Goal: Task Accomplishment & Management: Manage account settings

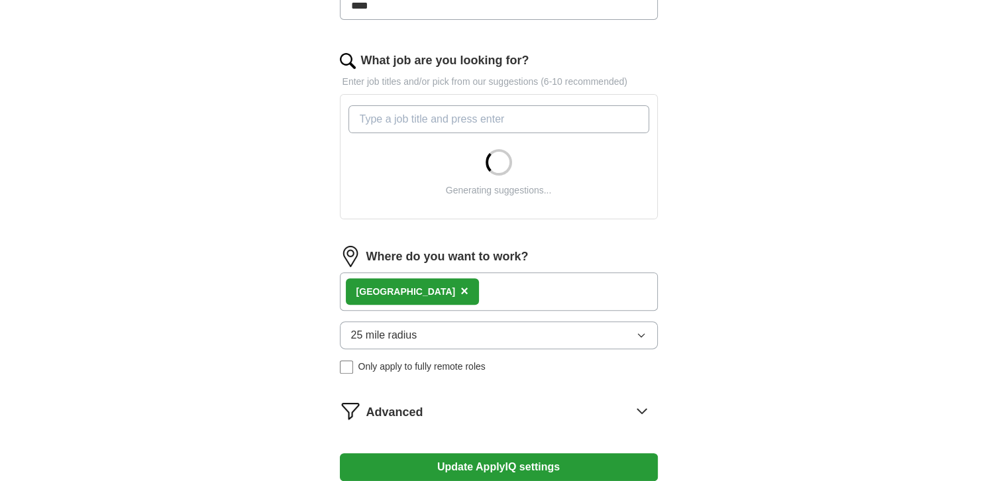
scroll to position [395, 0]
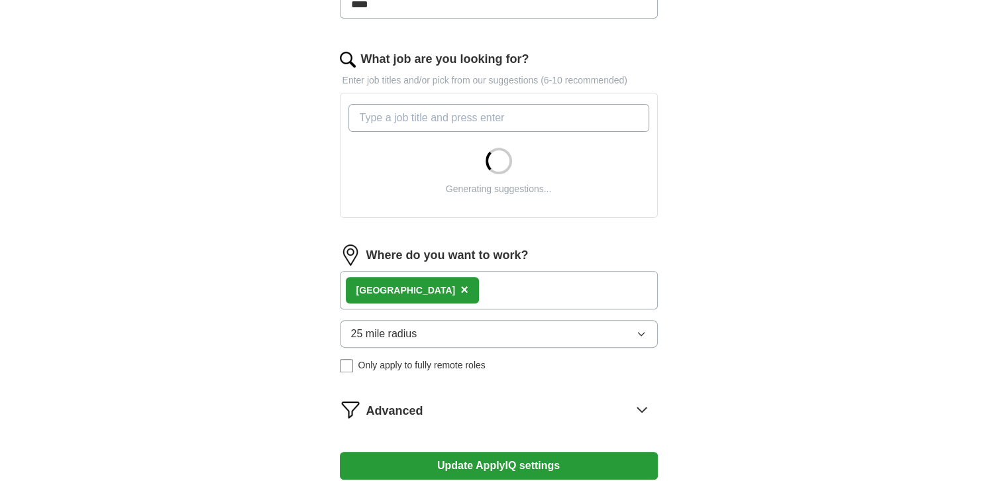
click at [412, 335] on span "25 mile radius" at bounding box center [384, 334] width 66 height 16
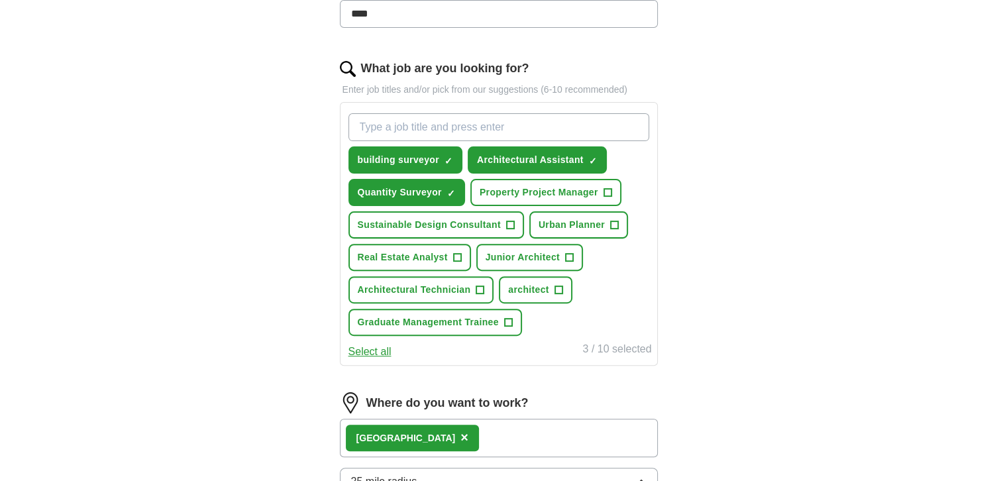
scroll to position [386, 0]
click at [438, 133] on input "What job are you looking for?" at bounding box center [499, 127] width 301 height 28
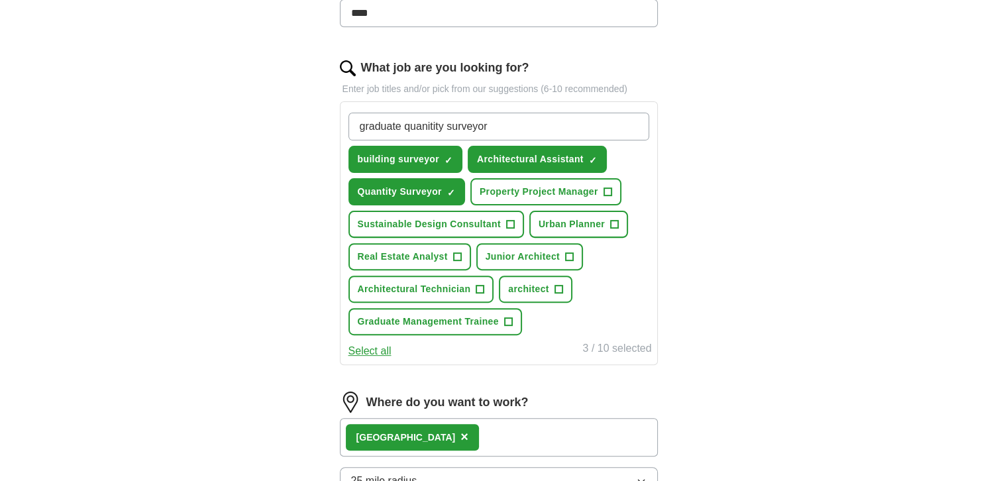
type input "graduate quantity surveyor"
click at [522, 119] on input "graduate quantity surveyor" at bounding box center [499, 127] width 301 height 28
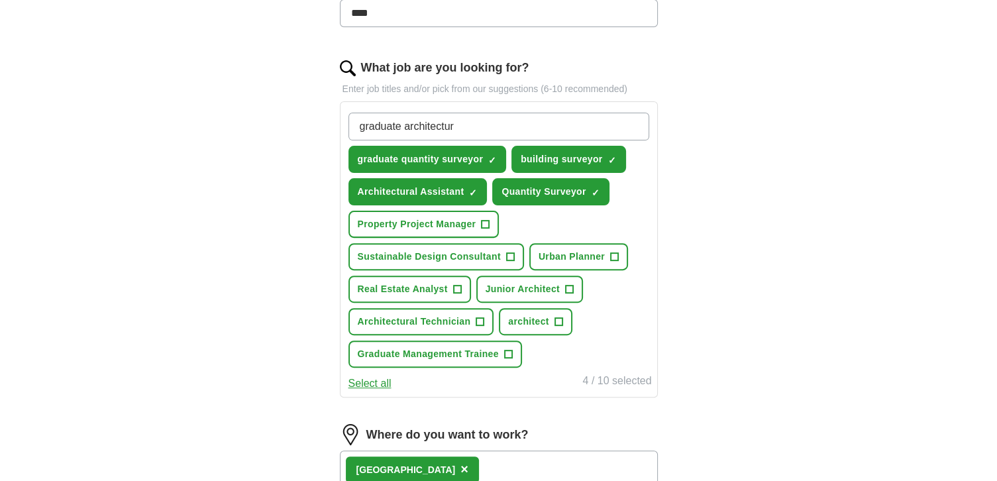
type input "graduate architecture"
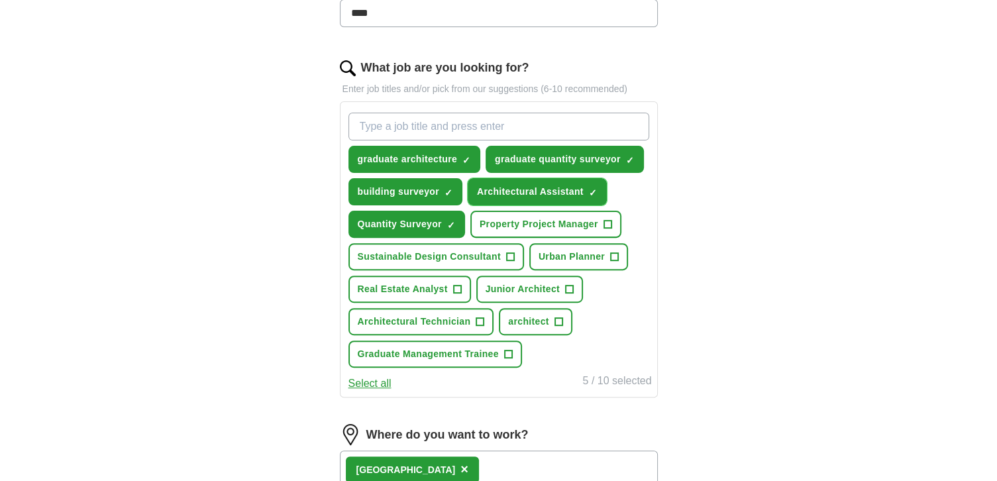
click at [0, 0] on span "×" at bounding box center [0, 0] width 0 height 0
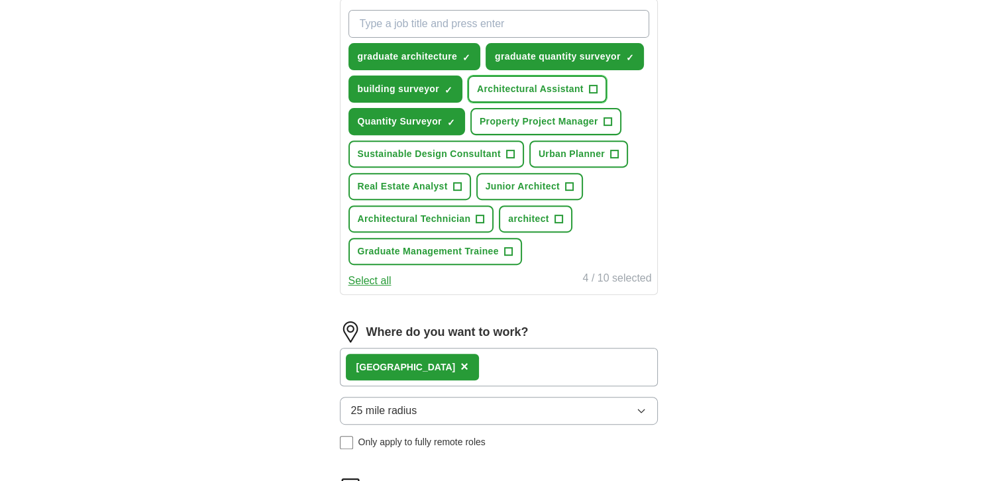
scroll to position [490, 0]
click at [453, 355] on div "London ×" at bounding box center [499, 366] width 318 height 38
click at [431, 396] on button "25 mile radius" at bounding box center [499, 410] width 318 height 28
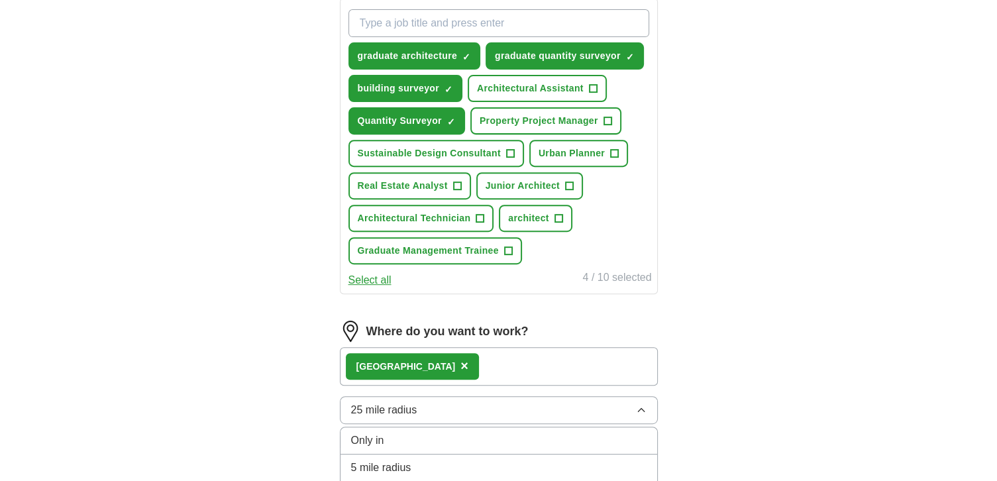
click at [461, 361] on span "×" at bounding box center [465, 366] width 8 height 15
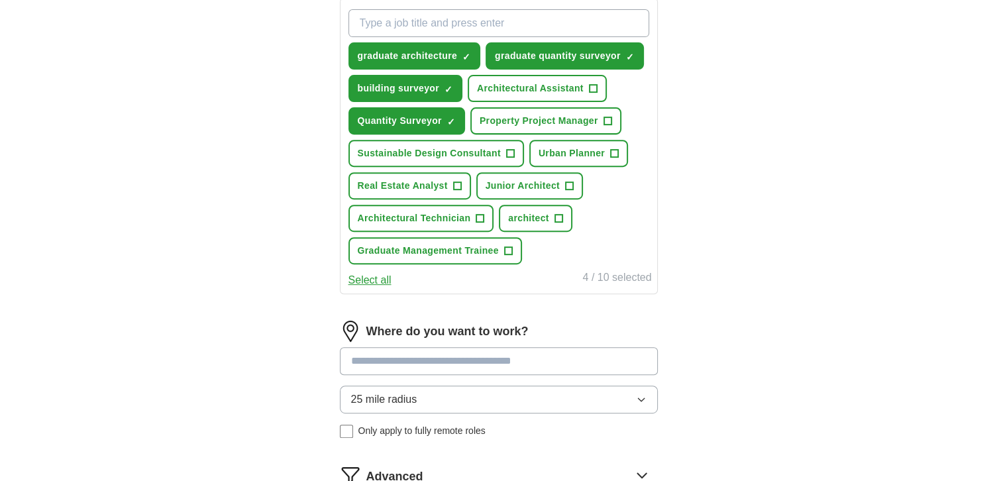
click at [391, 356] on input at bounding box center [499, 361] width 318 height 28
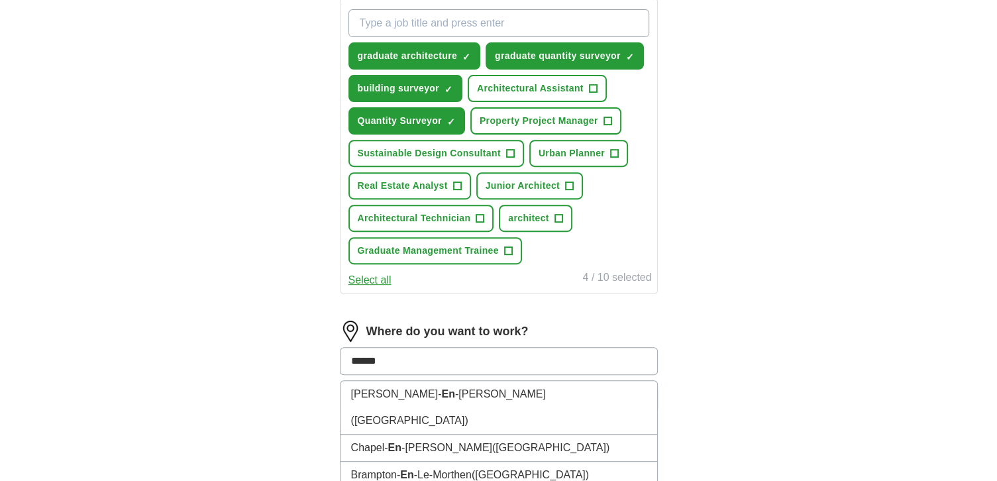
type input "*******"
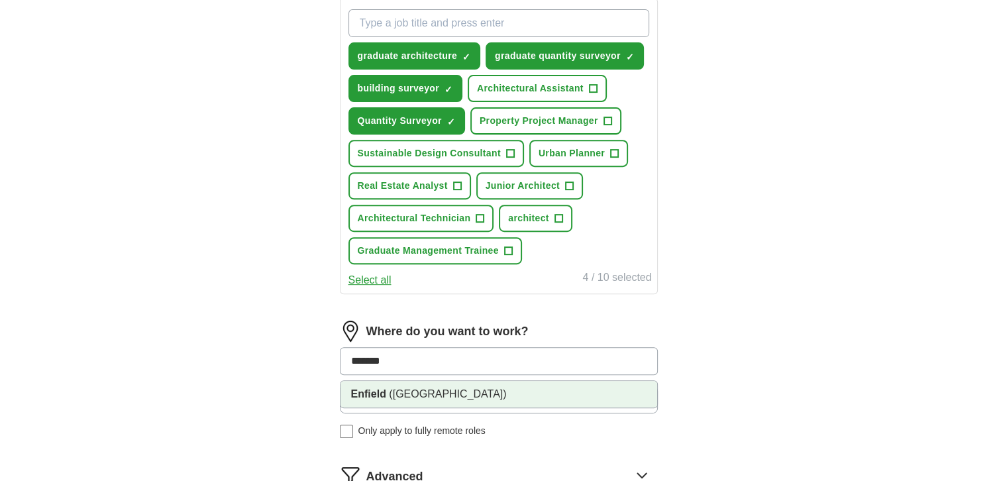
click at [406, 381] on li "Enfield ([GEOGRAPHIC_DATA])" at bounding box center [499, 394] width 317 height 27
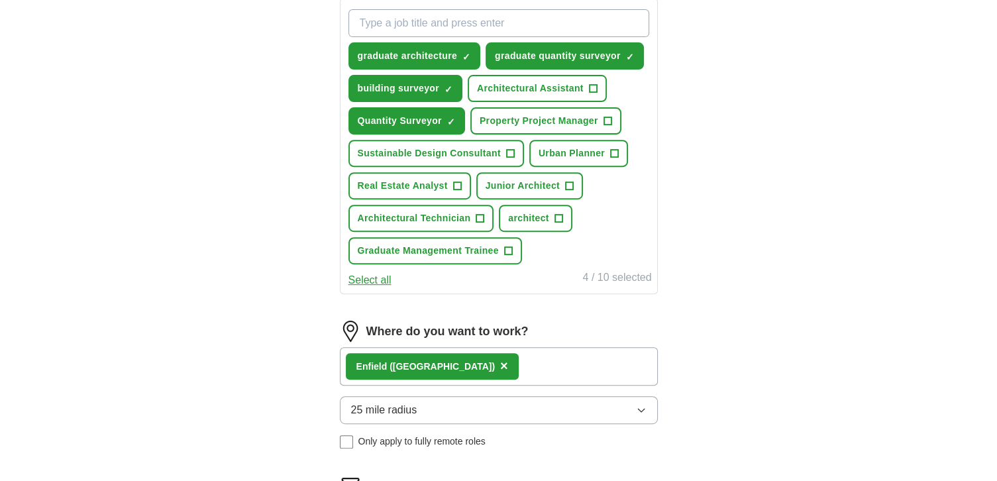
click at [346, 362] on div "Enfield ([GEOGRAPHIC_DATA]) ×" at bounding box center [432, 366] width 173 height 27
click at [465, 359] on div "Enfield ([GEOGRAPHIC_DATA]) ×" at bounding box center [499, 366] width 318 height 38
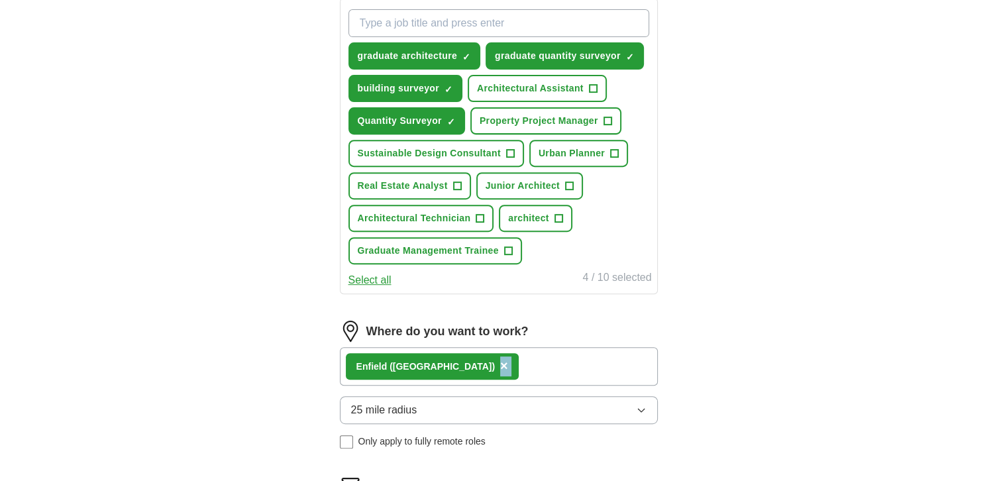
drag, startPoint x: 465, startPoint y: 359, endPoint x: 447, endPoint y: 353, distance: 18.7
click at [447, 353] on div "Enfield ([GEOGRAPHIC_DATA]) ×" at bounding box center [432, 366] width 173 height 27
click at [500, 359] on span "×" at bounding box center [504, 366] width 8 height 15
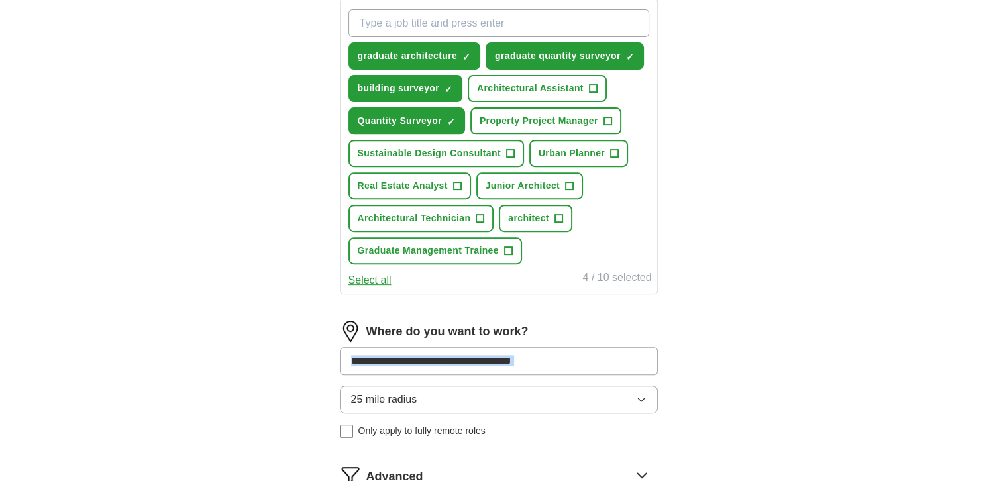
click at [439, 357] on input at bounding box center [499, 361] width 318 height 28
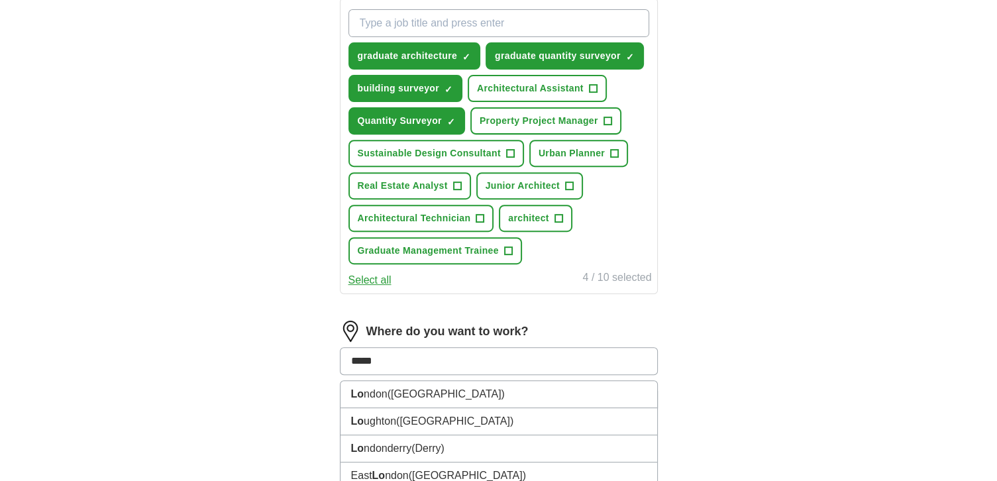
type input "******"
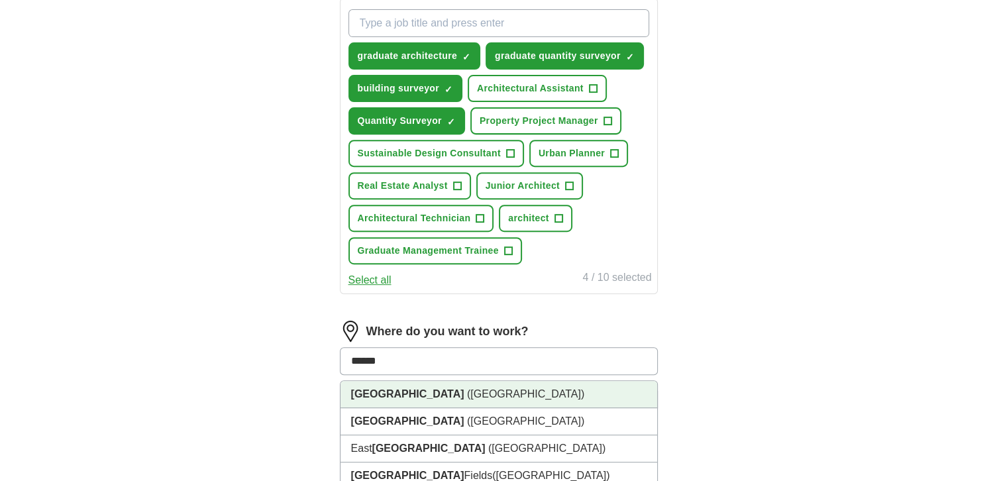
click at [389, 389] on strong "[GEOGRAPHIC_DATA]" at bounding box center [407, 393] width 113 height 11
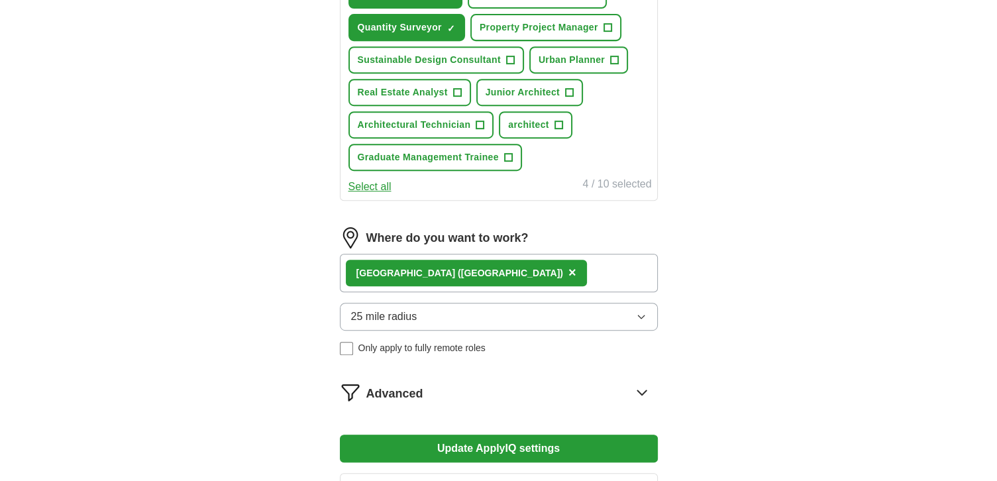
scroll to position [586, 0]
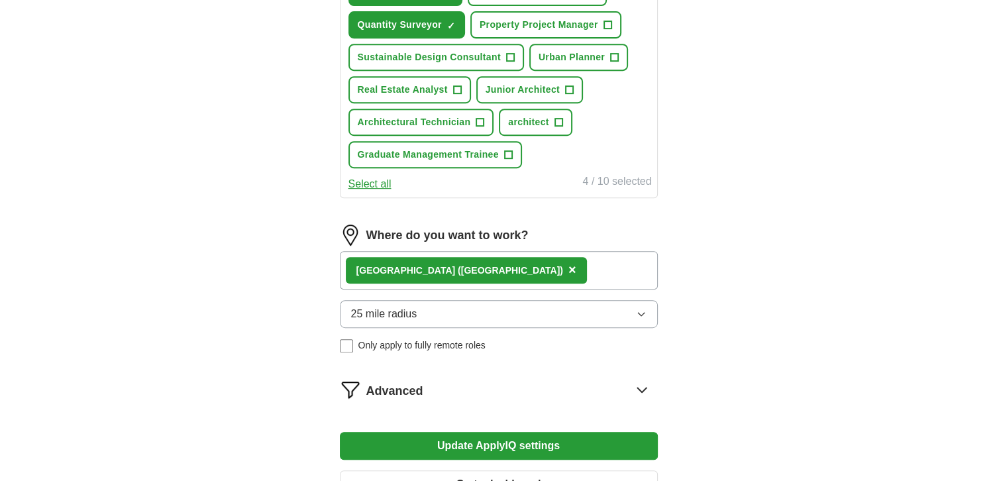
click at [411, 382] on span "Advanced" at bounding box center [394, 391] width 57 height 18
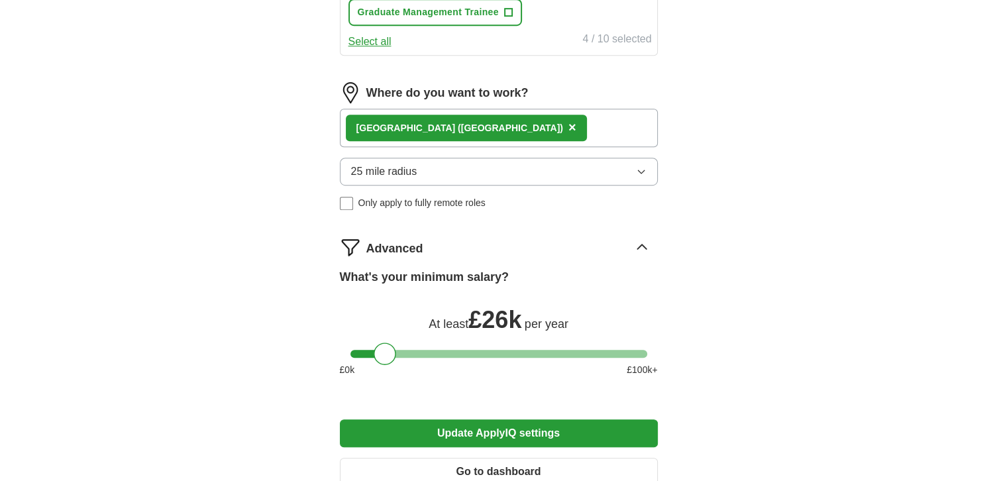
scroll to position [728, 0]
drag, startPoint x: 384, startPoint y: 353, endPoint x: 382, endPoint y: 359, distance: 6.9
click at [382, 359] on div at bounding box center [381, 354] width 23 height 23
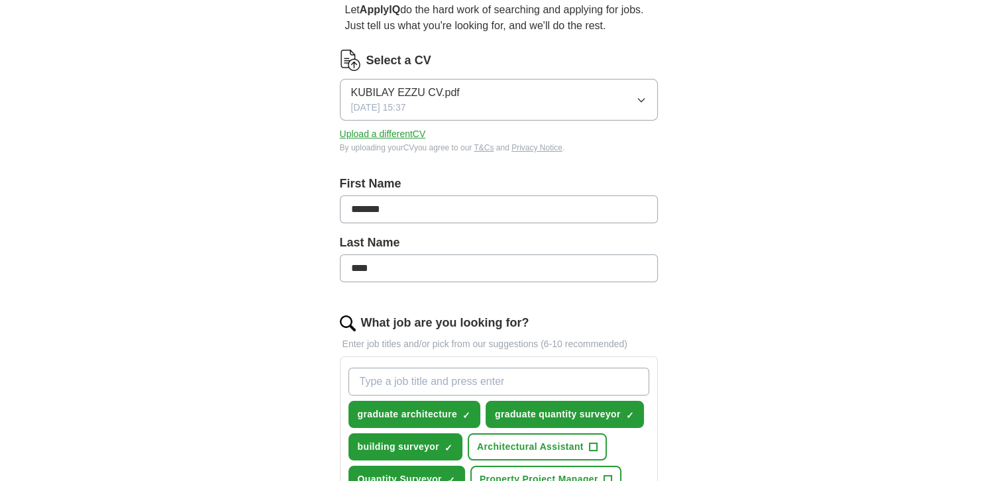
scroll to position [122, 0]
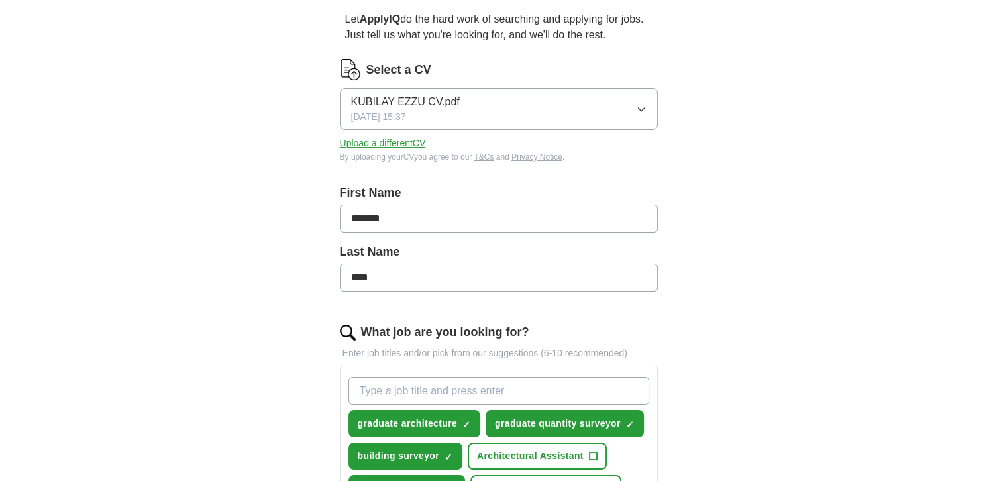
click at [414, 89] on button "KUBILAY EZZU CV.pdf [DATE] 15:37" at bounding box center [499, 109] width 318 height 42
click at [406, 110] on span "[DATE] 15:37" at bounding box center [378, 117] width 55 height 14
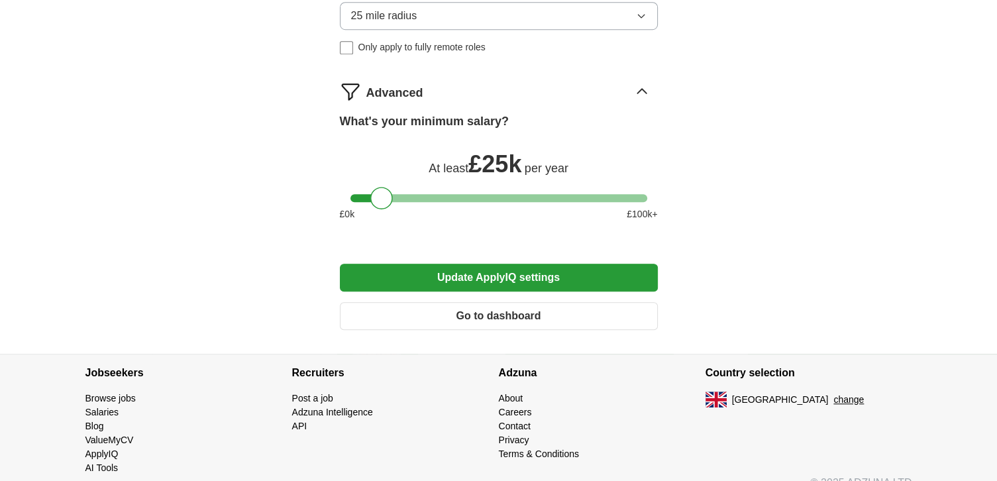
scroll to position [898, 0]
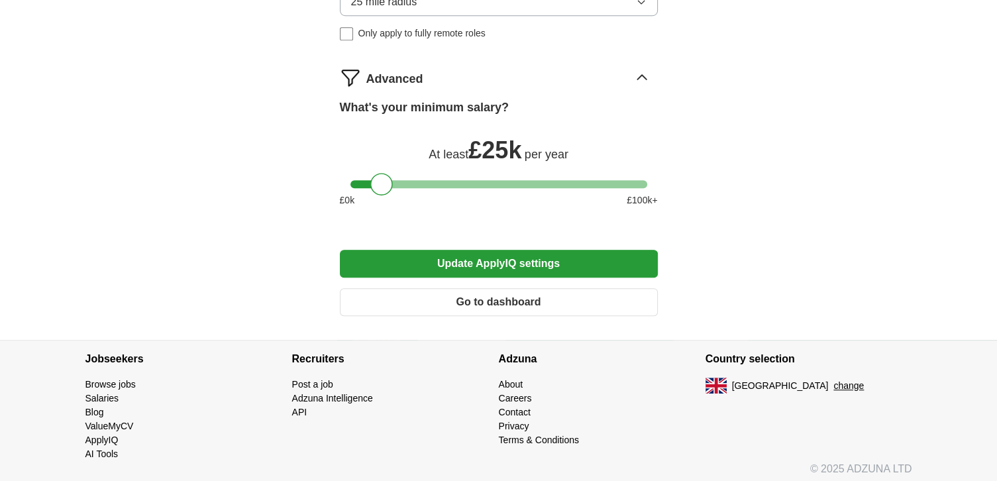
click at [474, 260] on button "Update ApplyIQ settings" at bounding box center [499, 264] width 318 height 28
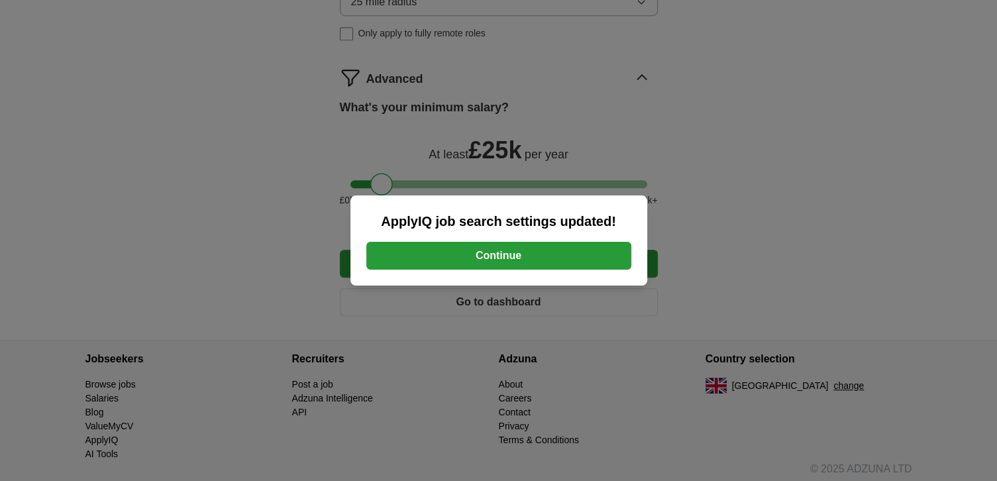
click at [474, 260] on button "Continue" at bounding box center [498, 256] width 265 height 28
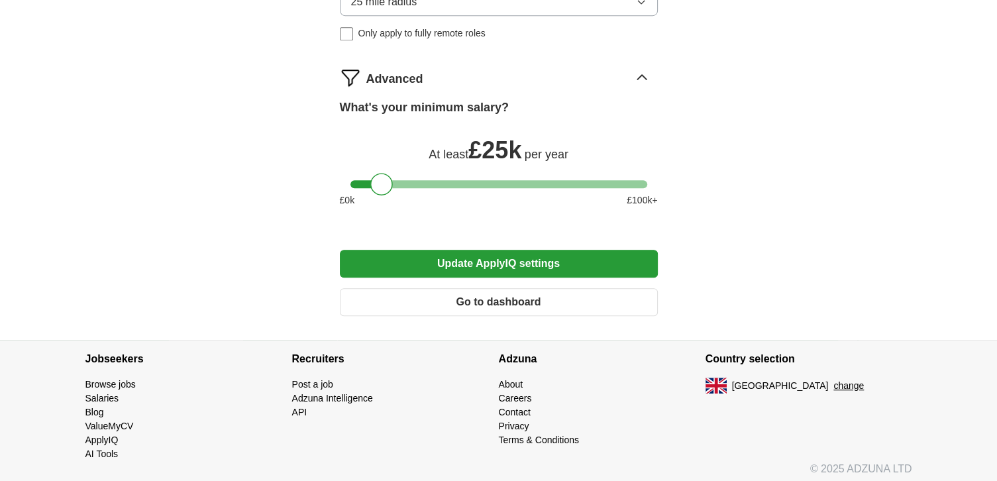
scroll to position [586, 0]
